Goal: Information Seeking & Learning: Learn about a topic

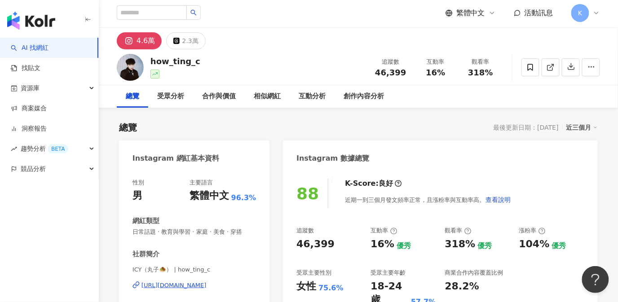
scroll to position [2, 0]
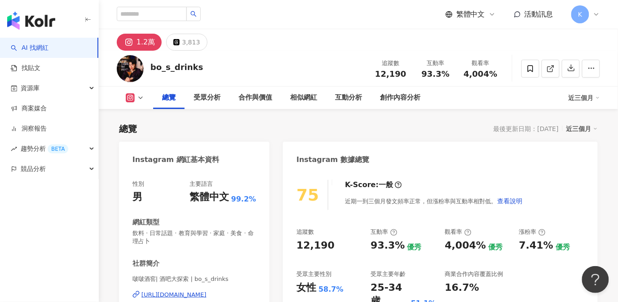
scroll to position [55, 0]
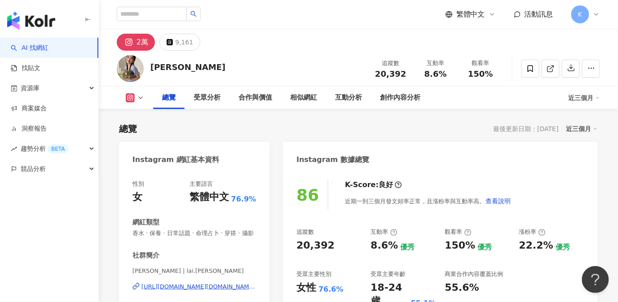
scroll to position [55, 0]
